Goal: Task Accomplishment & Management: Complete application form

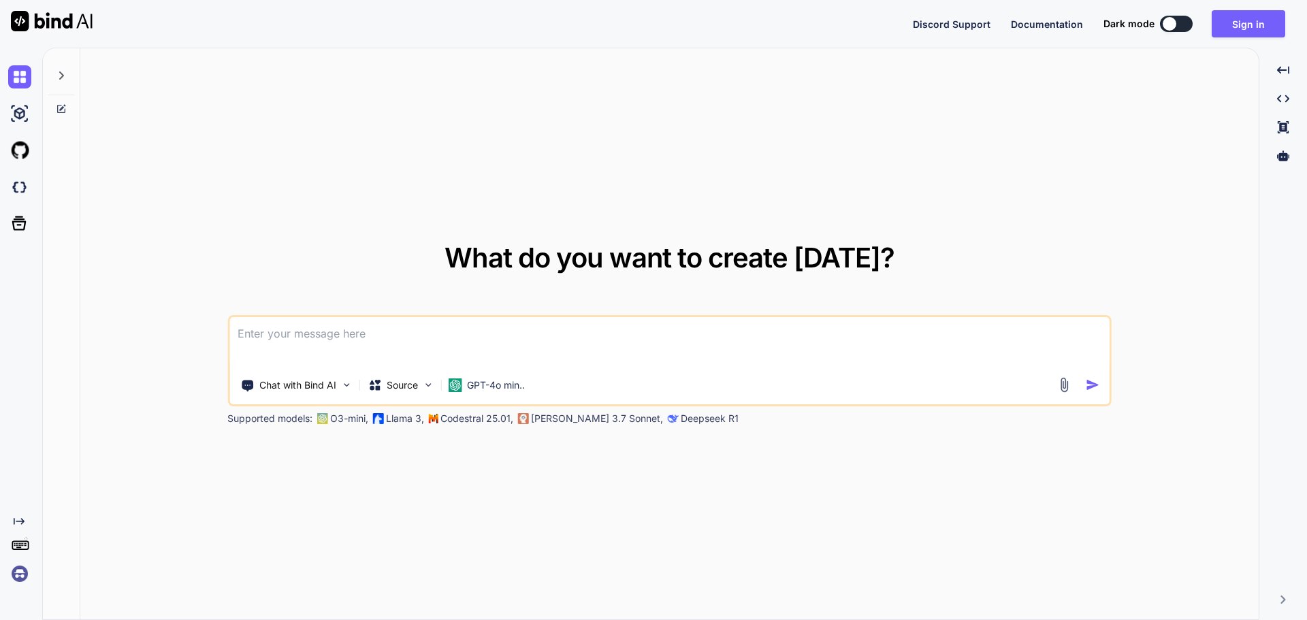
click at [0, 562] on div "Created with Pixso." at bounding box center [18, 550] width 37 height 69
click at [750, 321] on textarea at bounding box center [669, 342] width 880 height 50
click at [567, 342] on textarea at bounding box center [669, 342] width 880 height 50
paste textarea
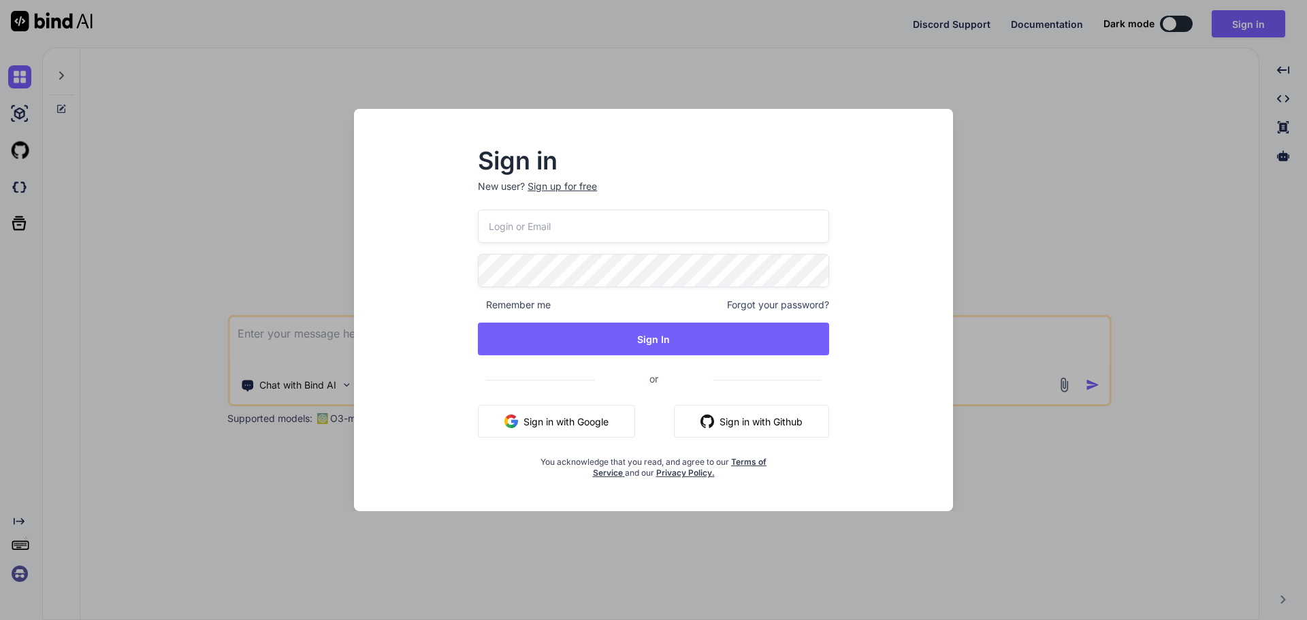
click at [624, 235] on div "Remember me Forgot your password? Sign In or Sign in with Google Sign in with G…" at bounding box center [653, 344] width 351 height 269
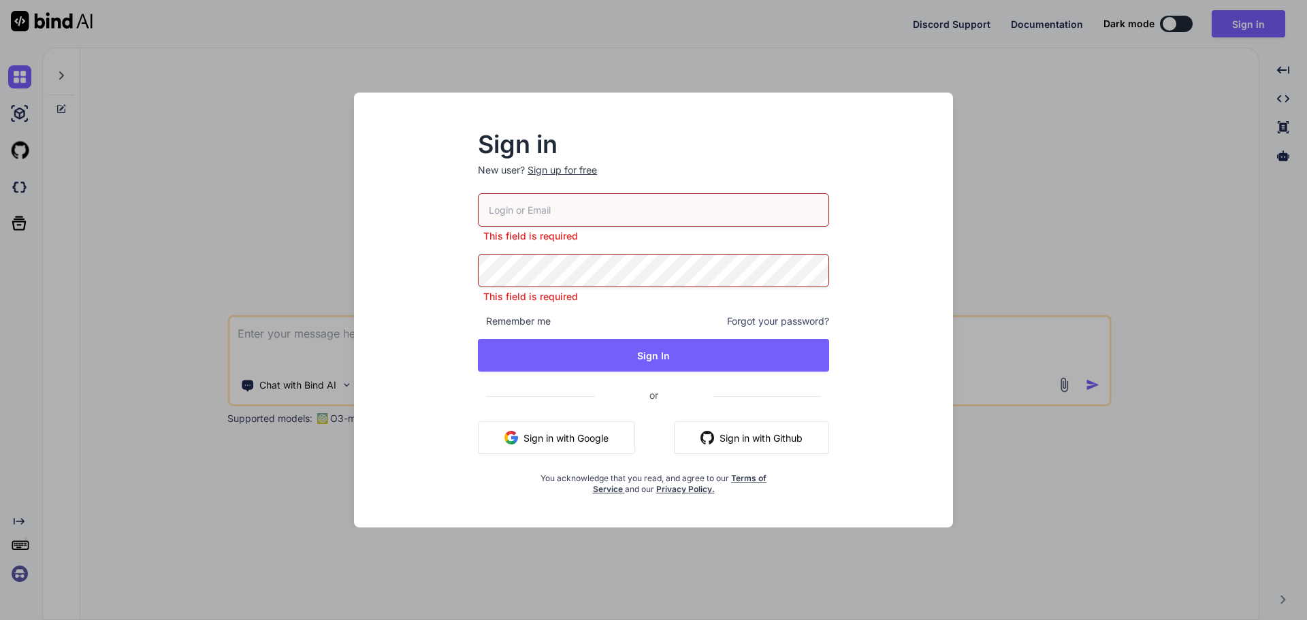
click at [578, 229] on div "This field is required" at bounding box center [653, 218] width 351 height 50
click at [582, 219] on input "email" at bounding box center [653, 209] width 351 height 33
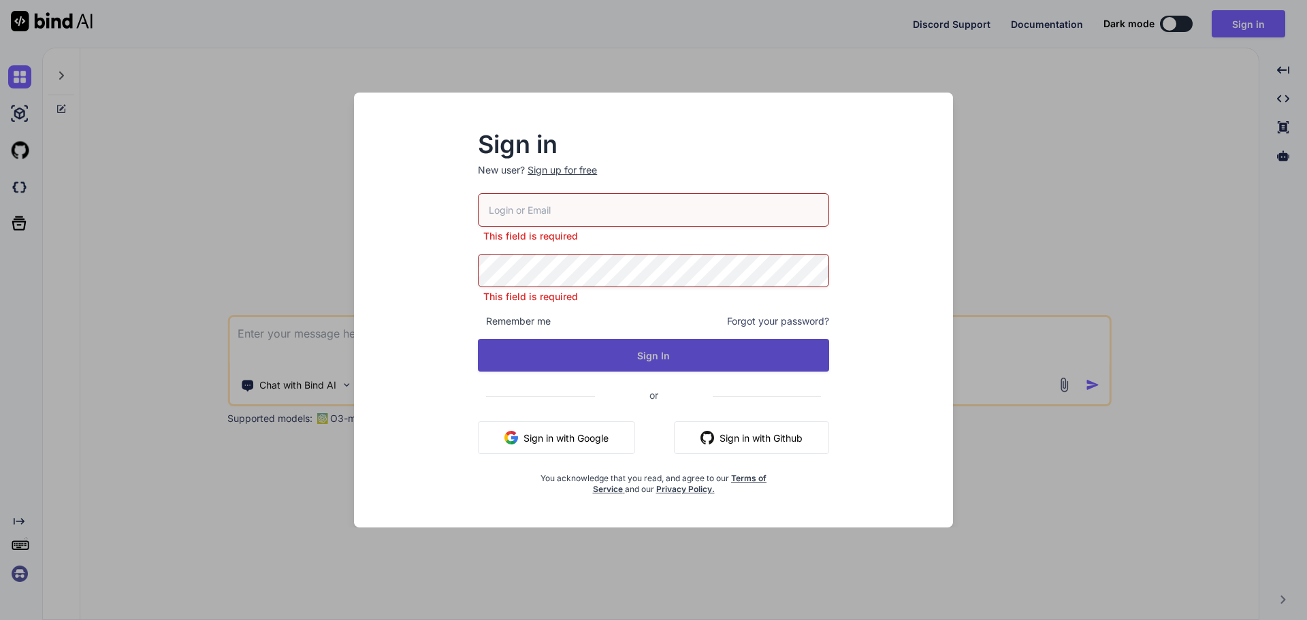
click at [690, 351] on button "Sign In" at bounding box center [653, 355] width 351 height 33
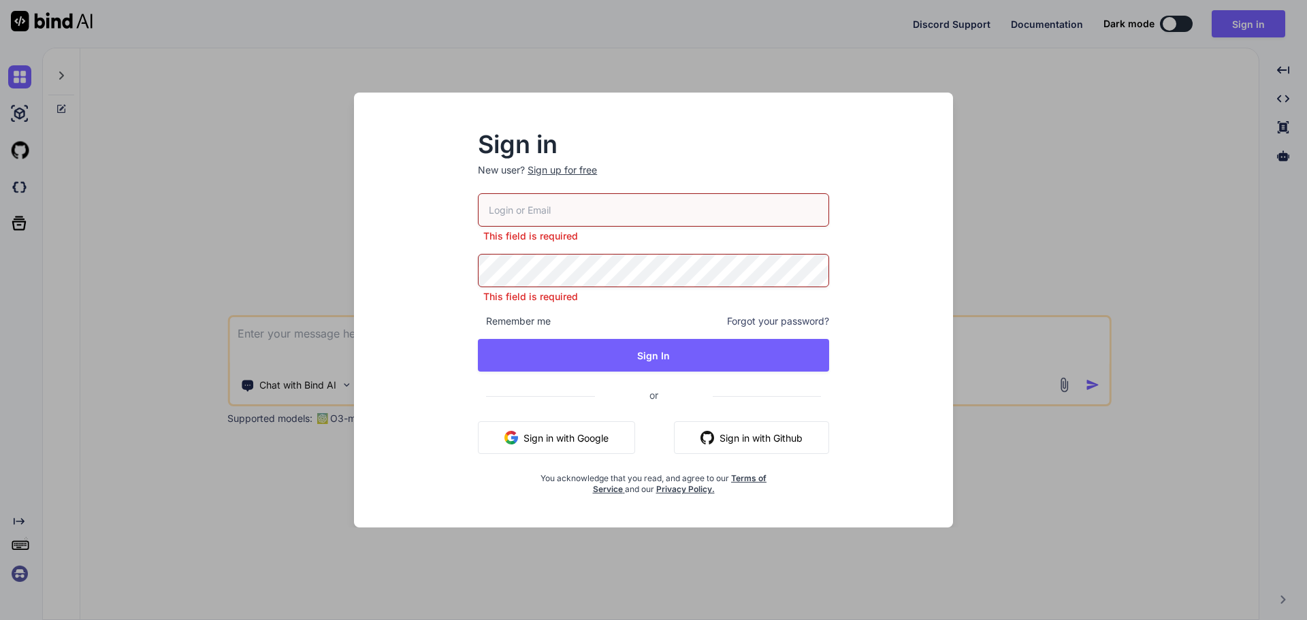
click at [582, 210] on input "email" at bounding box center [653, 209] width 351 height 33
click at [579, 172] on div "Sign up for free" at bounding box center [562, 170] width 69 height 14
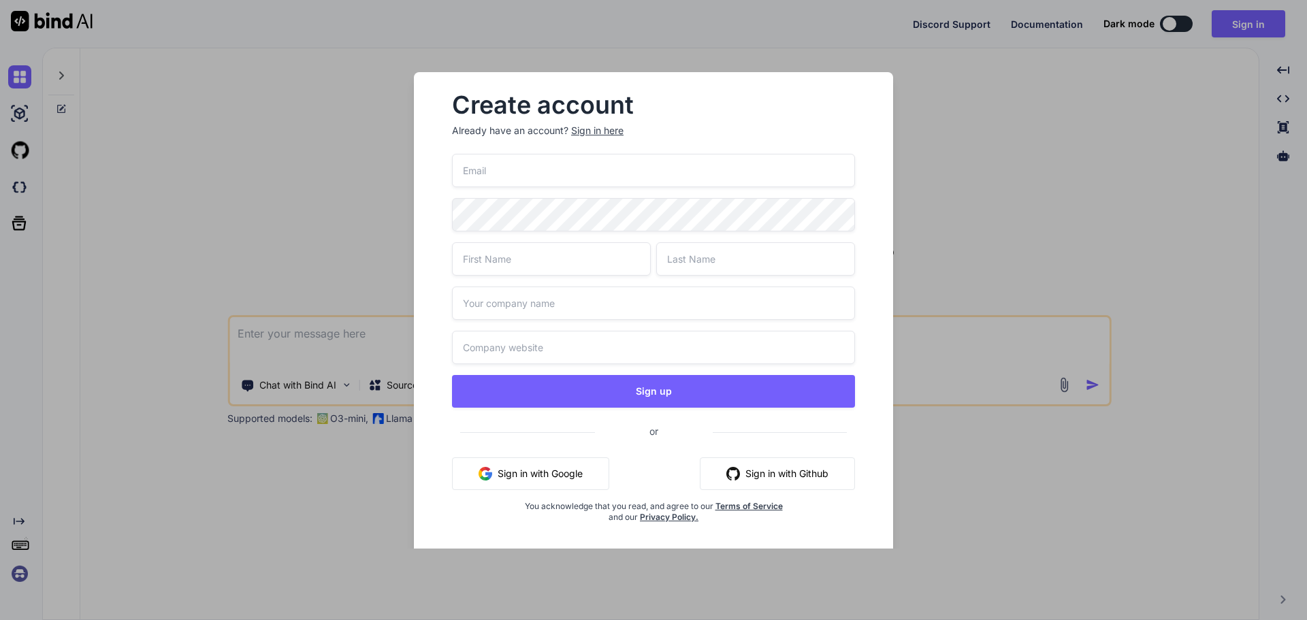
click at [602, 179] on input "email" at bounding box center [653, 170] width 403 height 33
click at [586, 176] on input "email" at bounding box center [653, 170] width 403 height 33
type input "[EMAIL_ADDRESS][DOMAIN_NAME]"
click at [596, 259] on input "text" at bounding box center [551, 258] width 199 height 33
type input "[PERSON_NAME]"
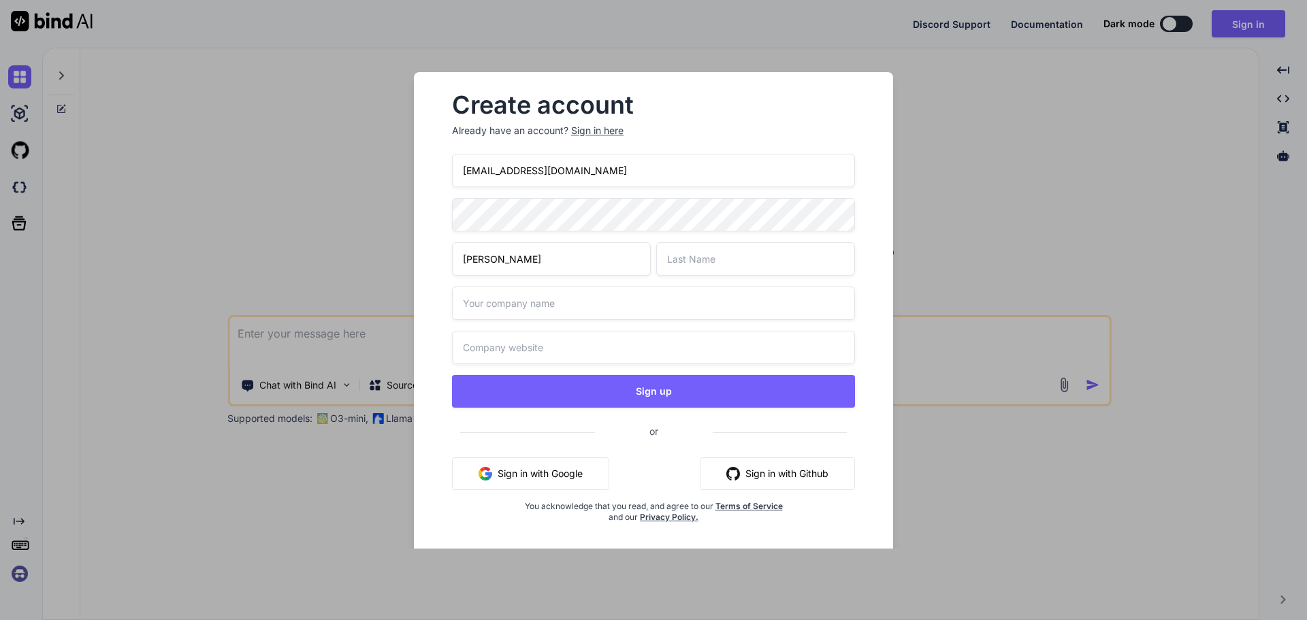
click at [718, 272] on input "text" at bounding box center [755, 258] width 199 height 33
type input "Shukla"
click at [555, 290] on input "text" at bounding box center [653, 303] width 403 height 33
click at [547, 299] on input "text" at bounding box center [653, 303] width 403 height 33
type input "TEST"
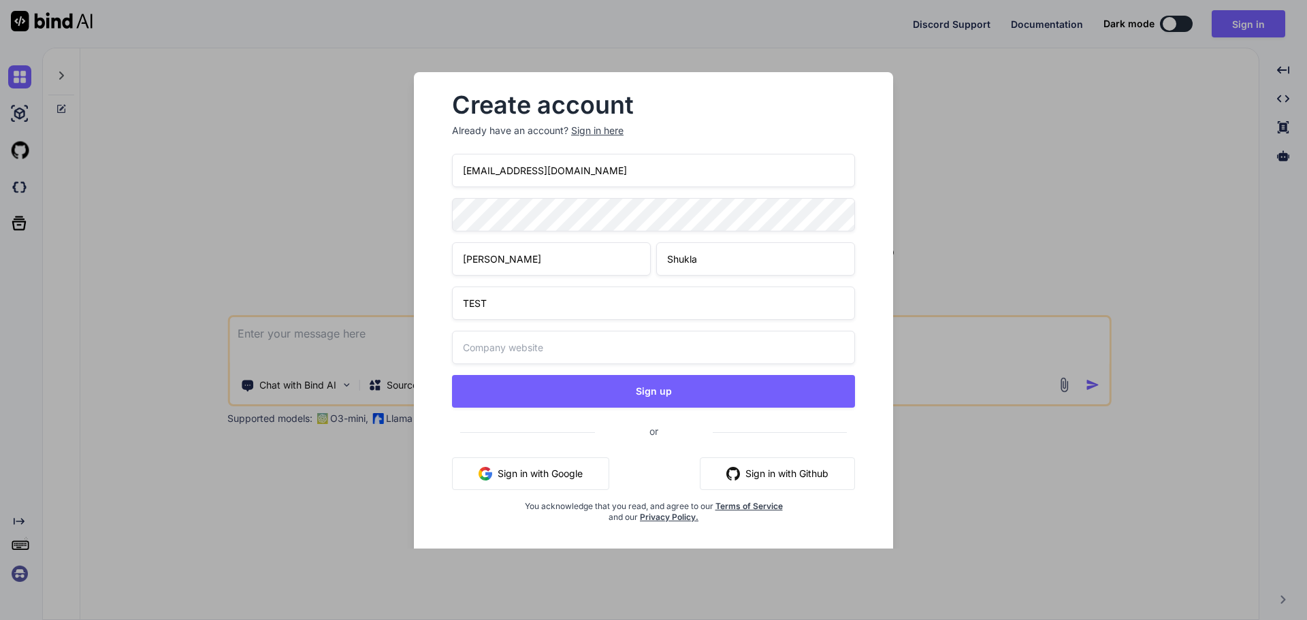
drag, startPoint x: 545, startPoint y: 293, endPoint x: 382, endPoint y: 302, distance: 162.9
click at [382, 302] on div "Create account Already have an account? Sign in here [PERSON_NAME][EMAIL_ADDRES…" at bounding box center [653, 310] width 1307 height 620
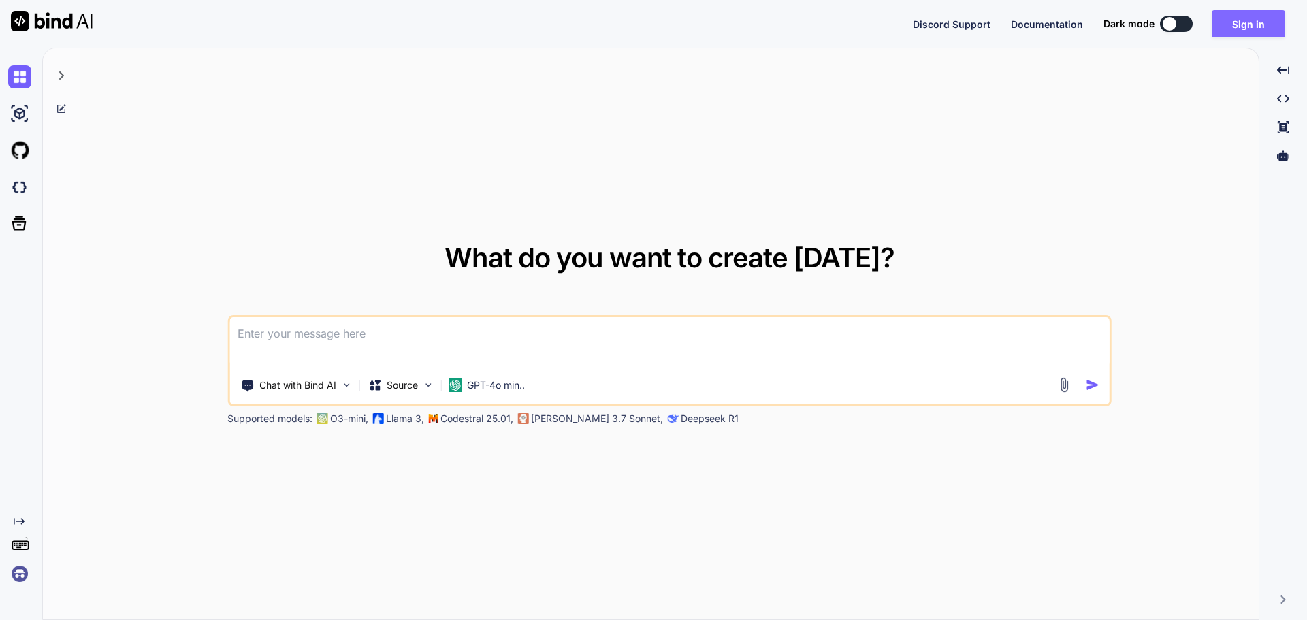
click at [1254, 21] on button "Sign in" at bounding box center [1249, 23] width 74 height 27
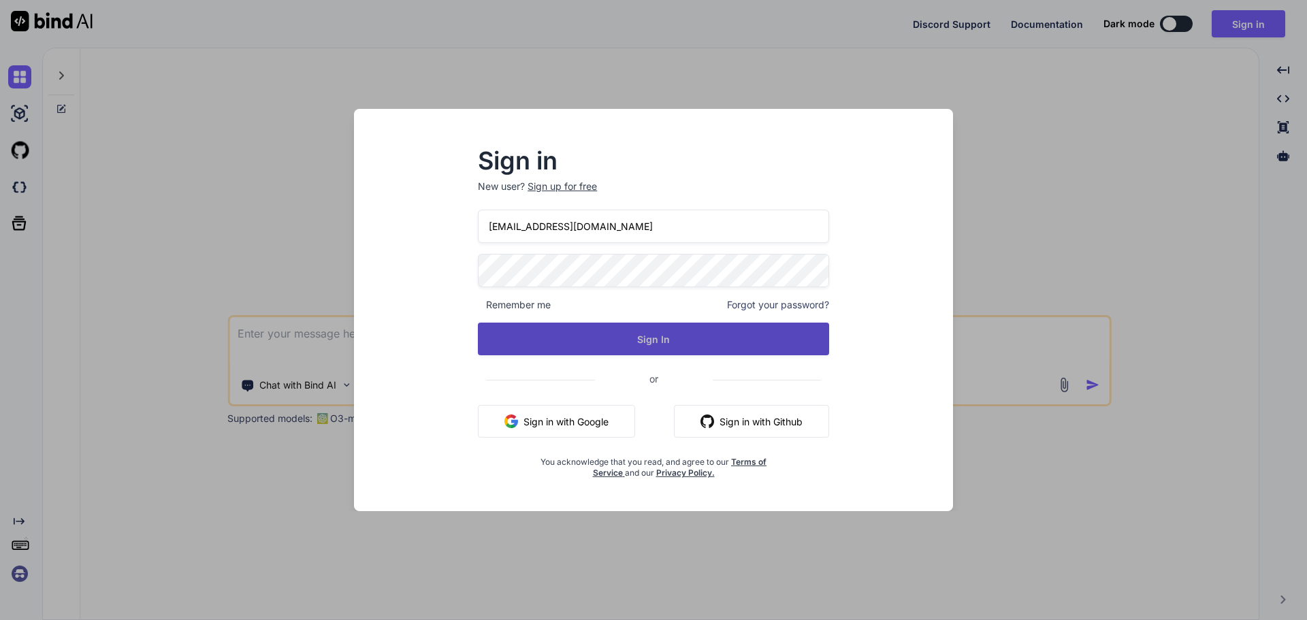
click at [578, 349] on button "Sign In" at bounding box center [653, 339] width 351 height 33
click at [779, 344] on button "Sign In" at bounding box center [653, 339] width 351 height 33
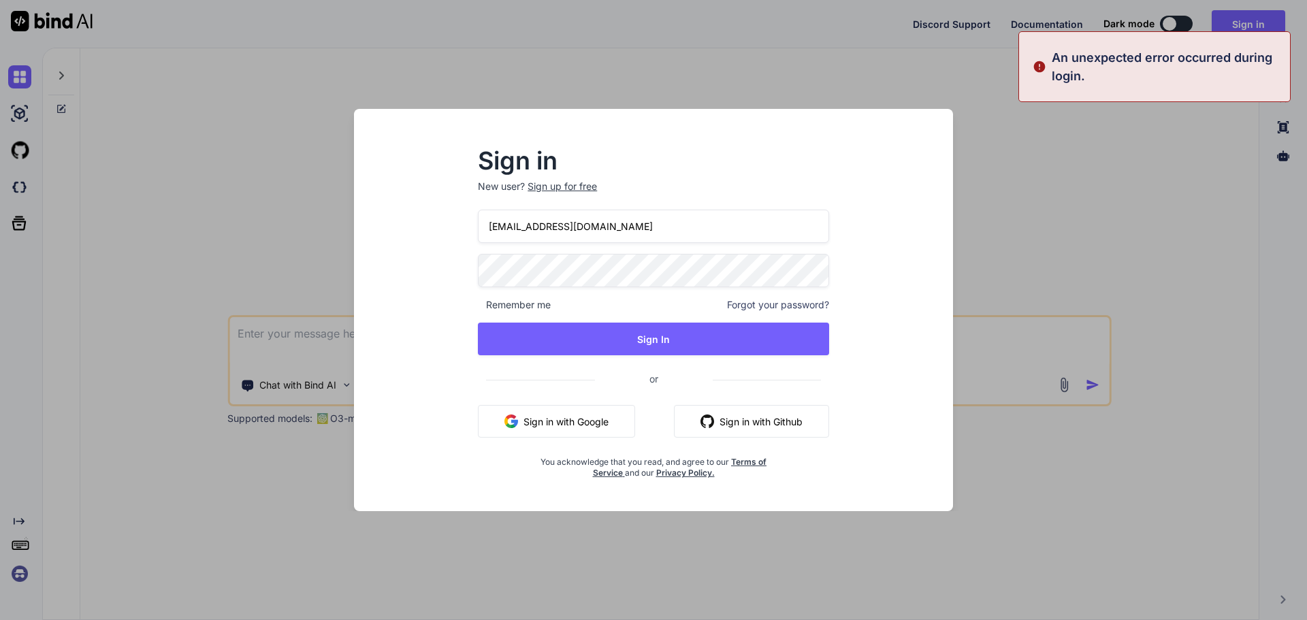
click at [1037, 65] on img at bounding box center [1040, 66] width 14 height 37
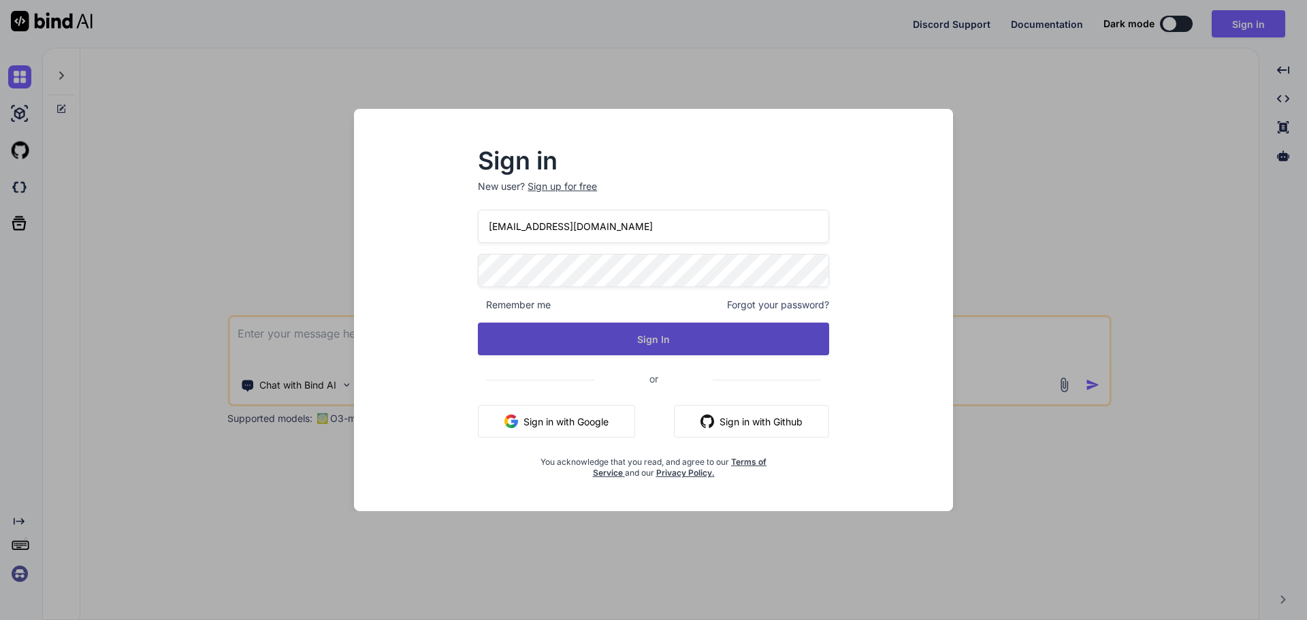
click at [631, 338] on button "Sign In" at bounding box center [653, 339] width 351 height 33
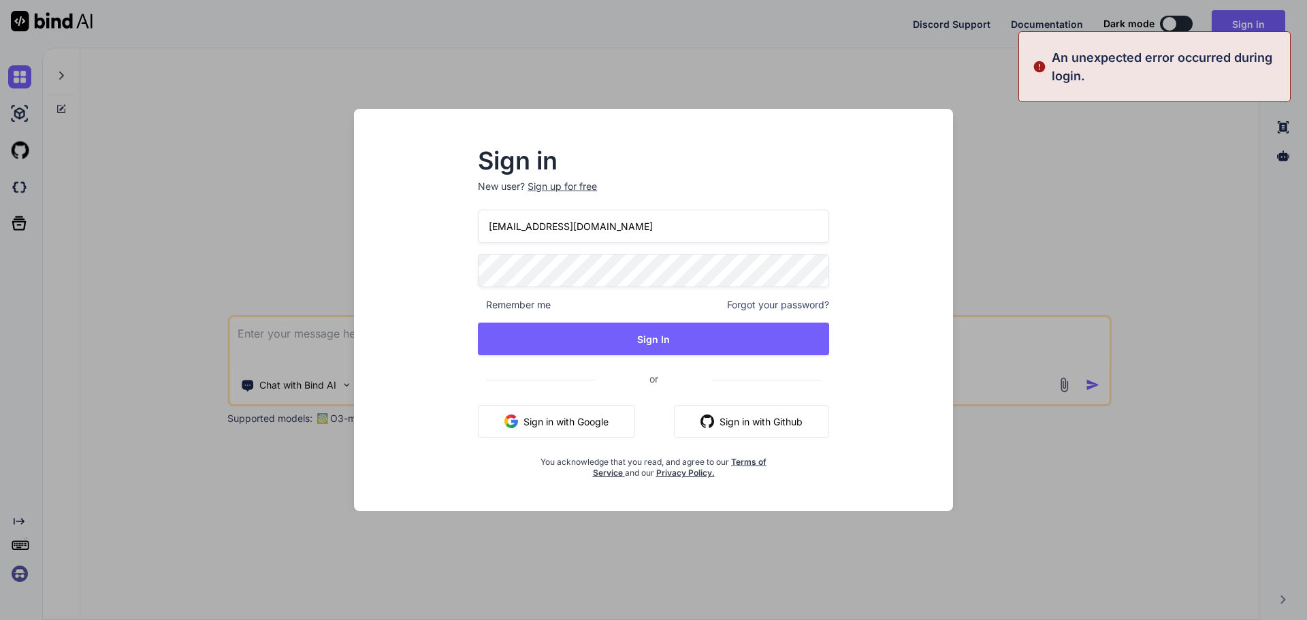
click at [1167, 72] on p "An unexpected error occurred during login." at bounding box center [1167, 66] width 230 height 37
click at [670, 234] on input "[EMAIL_ADDRESS][DOMAIN_NAME]" at bounding box center [653, 226] width 351 height 33
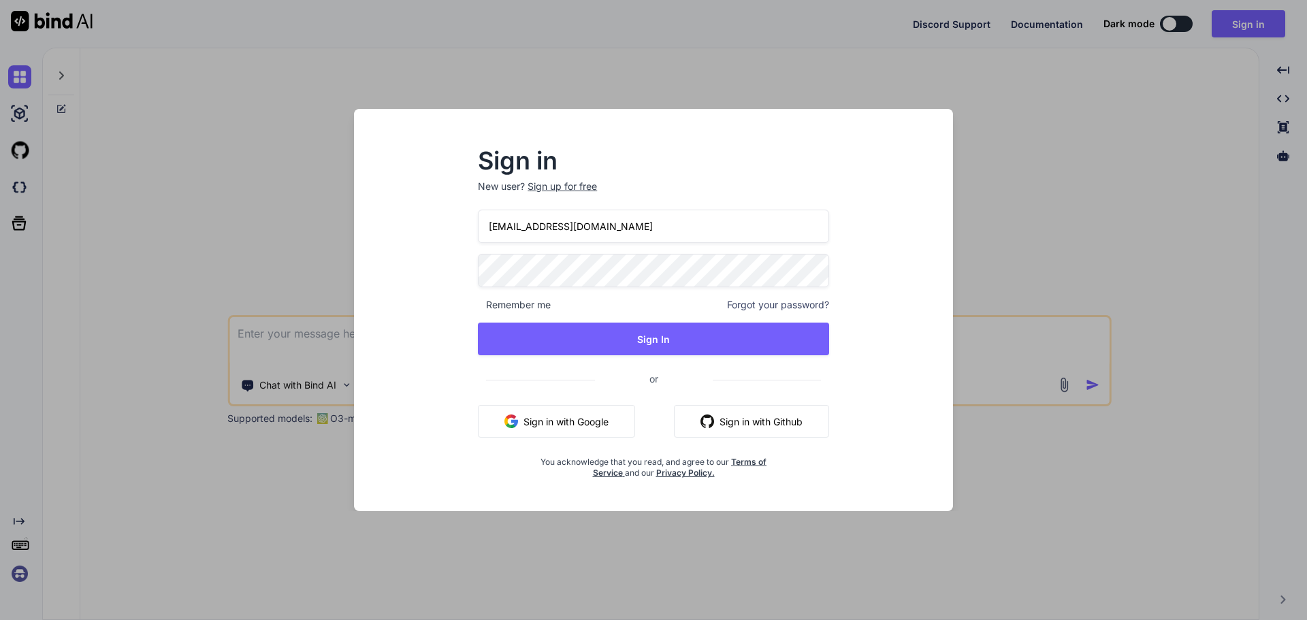
click at [833, 253] on div "Sign in New user? Sign up for free [PERSON_NAME][EMAIL_ADDRESS][DOMAIN_NAME] Re…" at bounding box center [653, 314] width 395 height 329
click at [952, 190] on div "Sign in New user? Sign up for free [PERSON_NAME][EMAIL_ADDRESS][DOMAIN_NAME] Re…" at bounding box center [653, 310] width 599 height 402
click at [1097, 164] on div "Sign in New user? Sign up for free [PERSON_NAME][EMAIL_ADDRESS][DOMAIN_NAME] Re…" at bounding box center [653, 310] width 1307 height 620
